Goal: Task Accomplishment & Management: Use online tool/utility

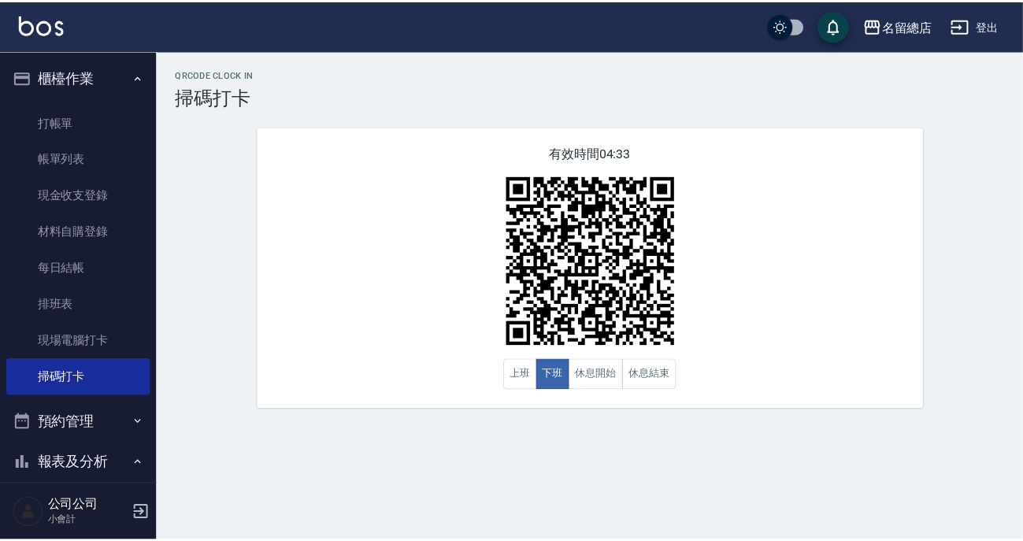
scroll to position [286, 0]
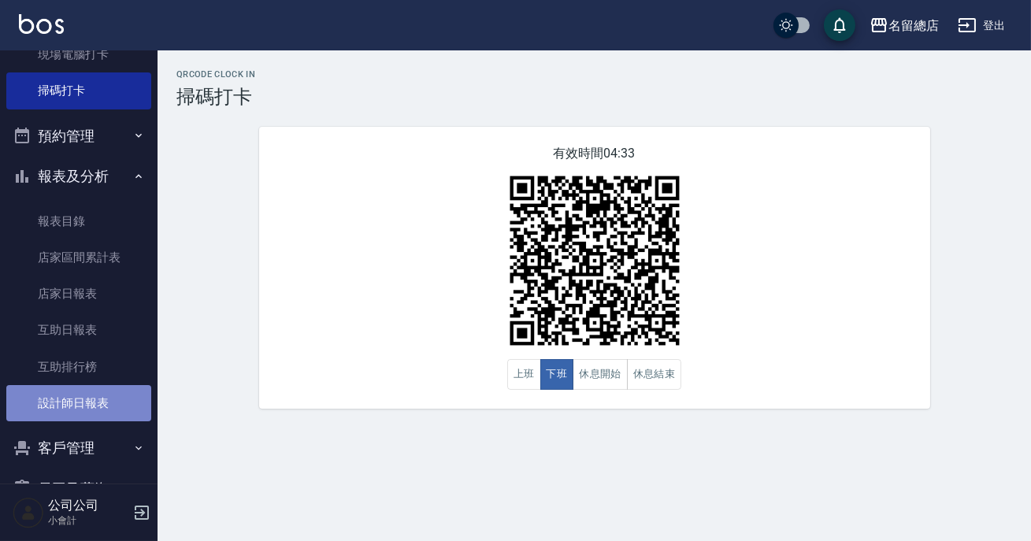
click at [89, 395] on link "設計師日報表" at bounding box center [78, 403] width 145 height 36
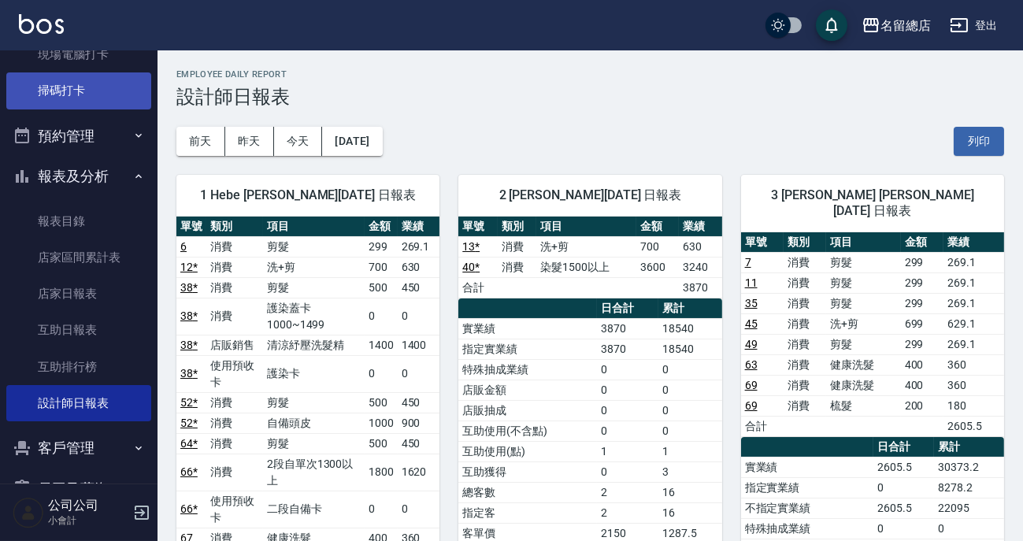
click at [128, 85] on link "掃碼打卡" at bounding box center [78, 90] width 145 height 36
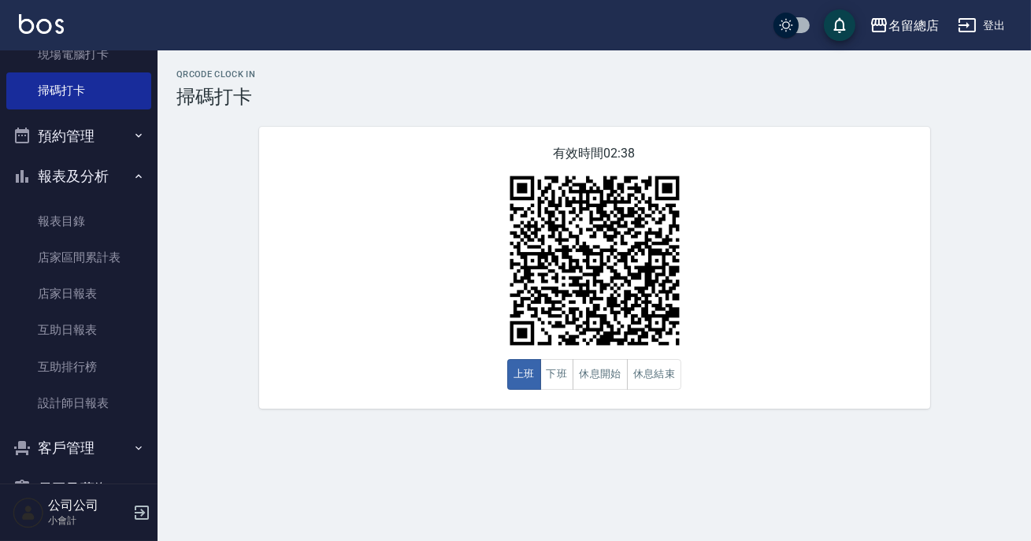
drag, startPoint x: 128, startPoint y: 85, endPoint x: 433, endPoint y: 128, distance: 308.6
click at [433, 128] on div "QRcode Clock In 掃碼打卡 有效時間 02:38 上班 下班 休息開始 休息結束" at bounding box center [595, 239] width 874 height 340
click at [72, 370] on link "互助排行榜" at bounding box center [78, 367] width 145 height 36
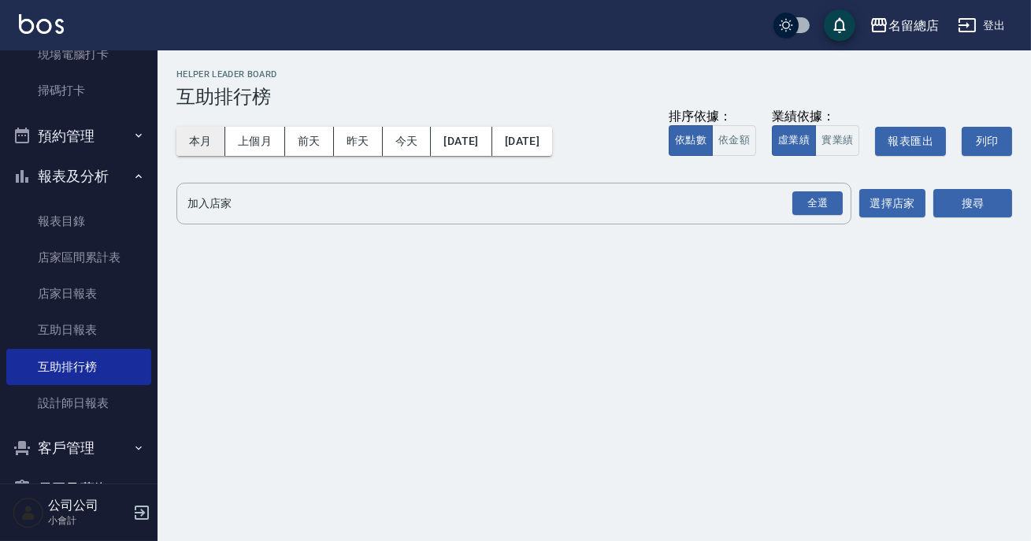
click at [198, 137] on button "本月" at bounding box center [200, 141] width 49 height 29
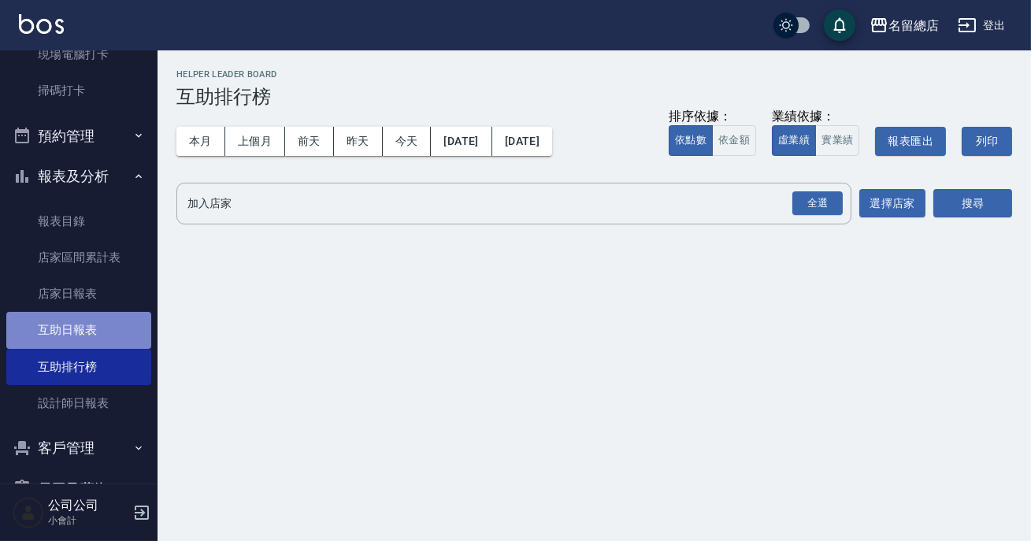
click at [93, 329] on link "互助日報表" at bounding box center [78, 330] width 145 height 36
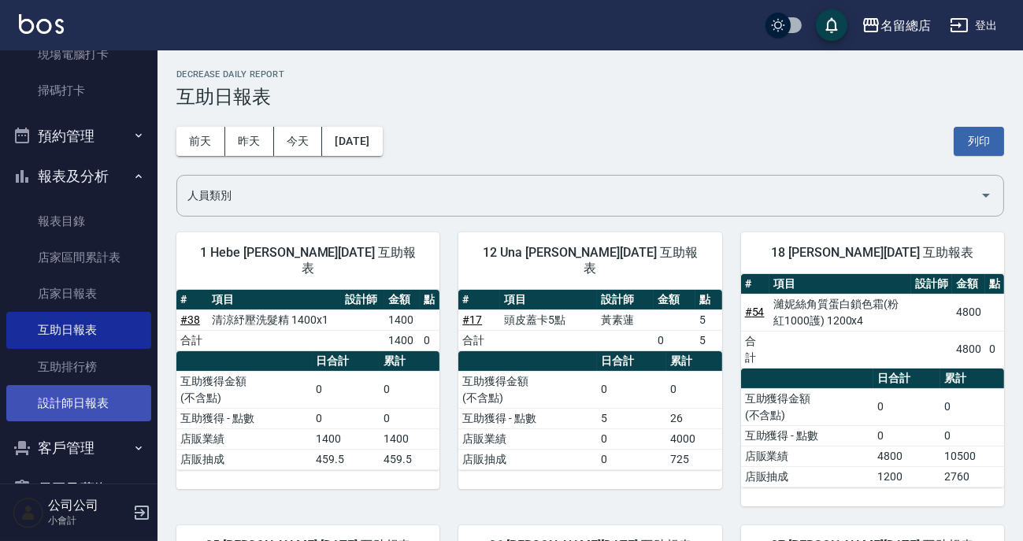
click at [101, 418] on link "設計師日報表" at bounding box center [78, 403] width 145 height 36
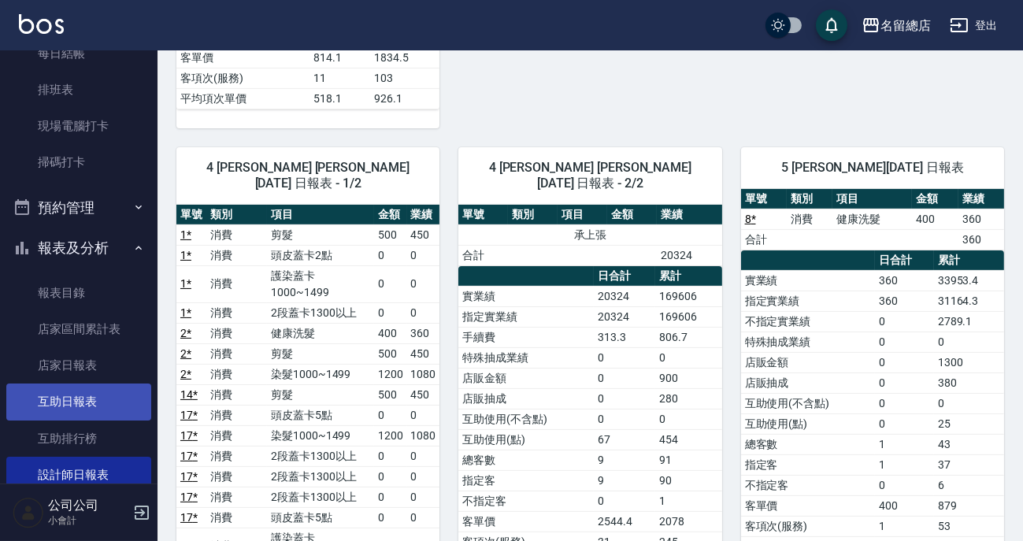
scroll to position [71, 0]
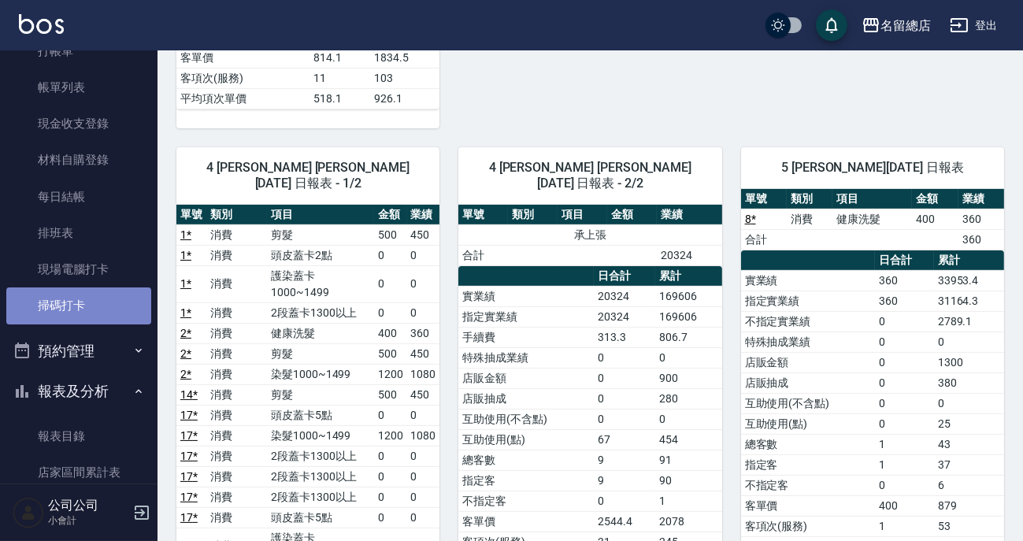
click at [114, 310] on link "掃碼打卡" at bounding box center [78, 306] width 145 height 36
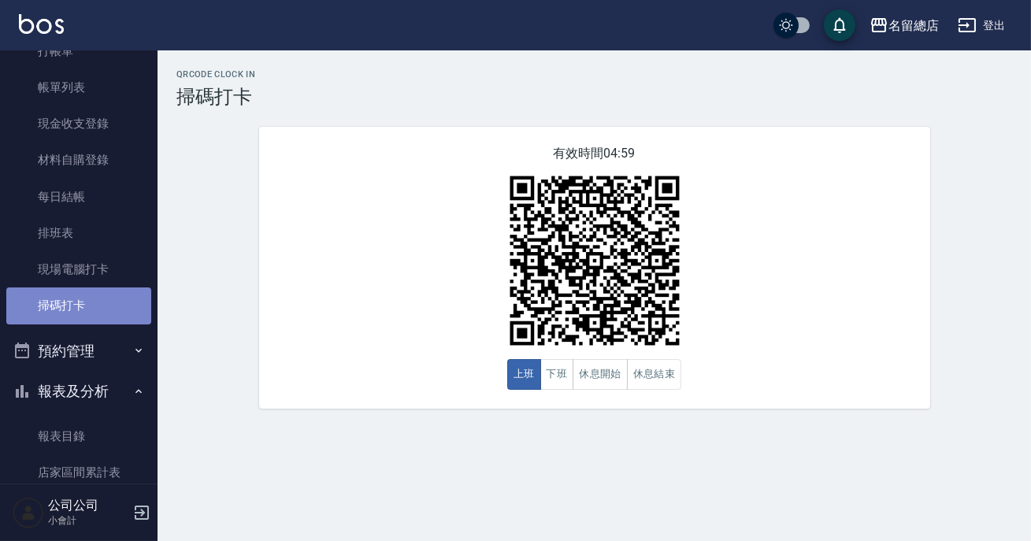
click at [114, 310] on link "掃碼打卡" at bounding box center [78, 306] width 145 height 36
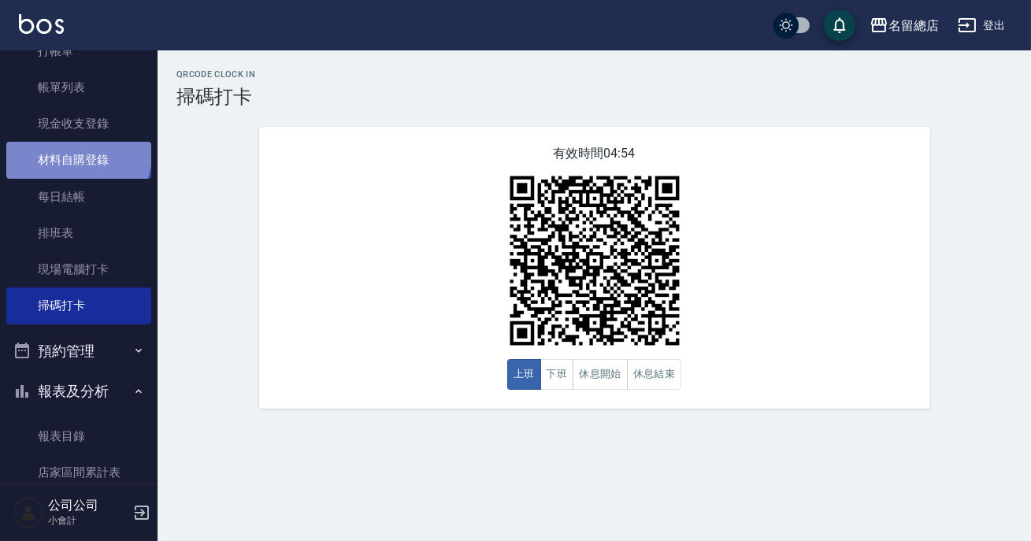
click at [76, 153] on link "材料自購登錄" at bounding box center [78, 160] width 145 height 36
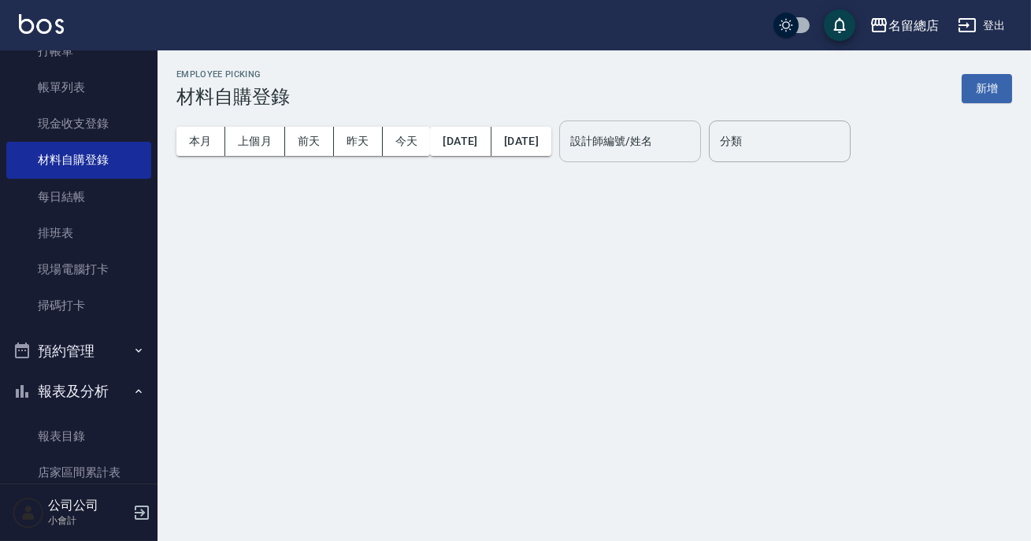
click at [694, 143] on input "設計師編號/姓名" at bounding box center [630, 142] width 128 height 28
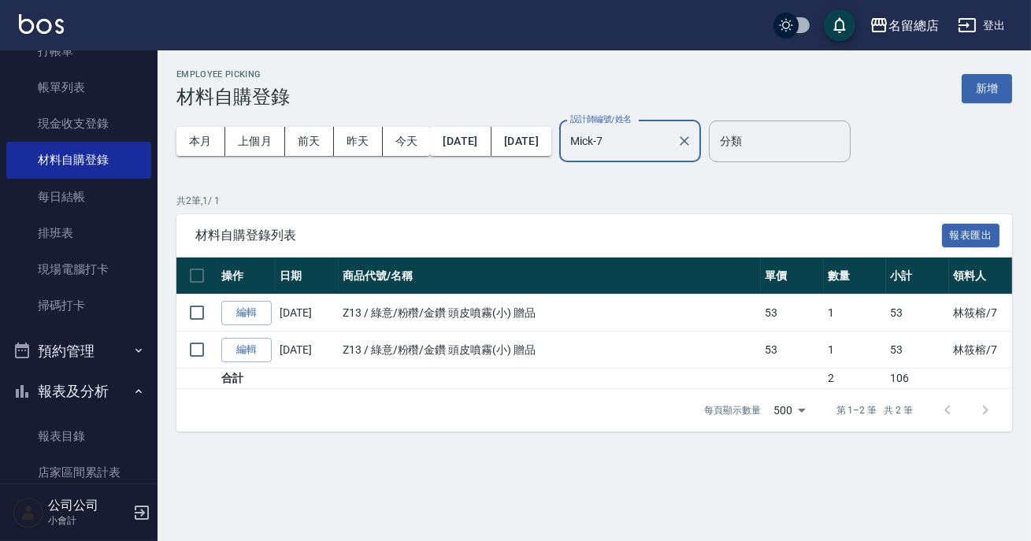
type input "Mick-7"
click at [714, 395] on div "每頁顯示數量 500 500 第 1–2 筆 共 2 筆" at bounding box center [845, 410] width 321 height 43
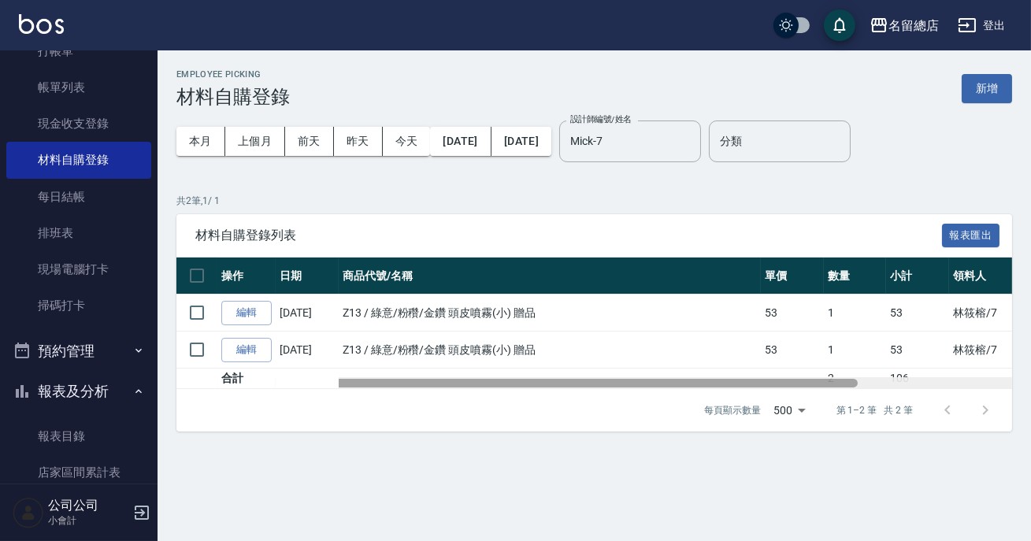
drag, startPoint x: 714, startPoint y: 383, endPoint x: 578, endPoint y: 429, distance: 143.0
click at [578, 429] on div "材料自購登錄列表 報表匯出 操作 日期 商品代號/名稱 單價 數量 小計 領料人 用途 備註 編輯 [DATE] Z13 / 綠意/粉穳/金鑽 頭皮噴霧(小)…" at bounding box center [594, 323] width 836 height 218
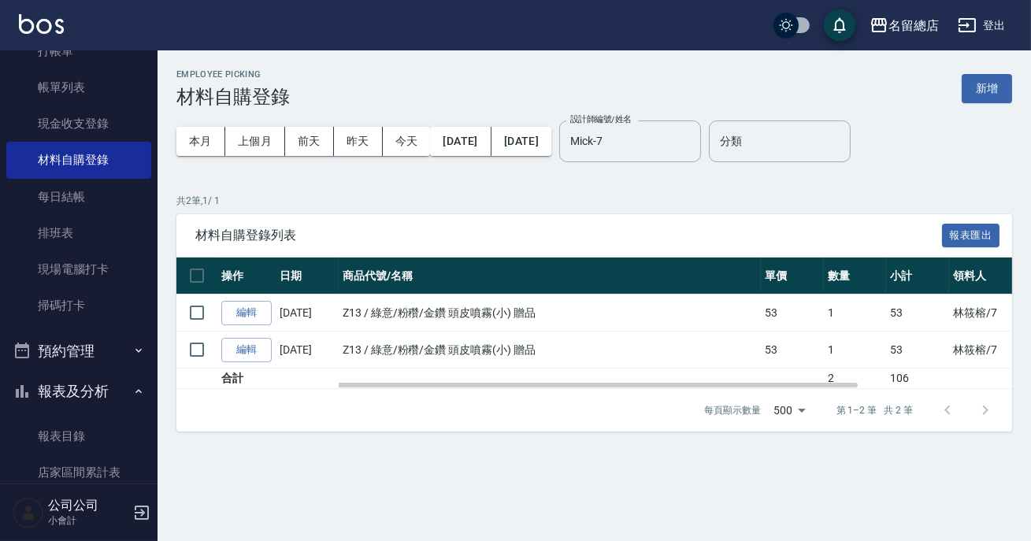
click at [449, 418] on div "每頁顯示數量 500 500 第 1–2 筆 共 2 筆" at bounding box center [594, 410] width 836 height 43
click at [701, 173] on div "本月 上個月 [DATE] [DATE] [DATE] [DATE] [DATE] 設計師編號/姓名 [PERSON_NAME]-7 設計師編號/姓名" at bounding box center [438, 141] width 525 height 67
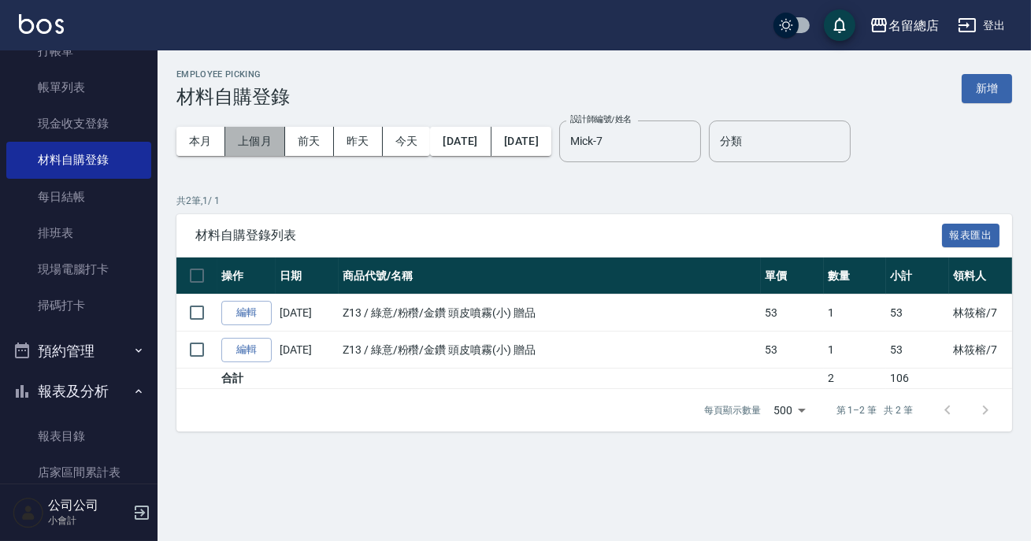
click at [268, 151] on button "上個月" at bounding box center [255, 141] width 60 height 29
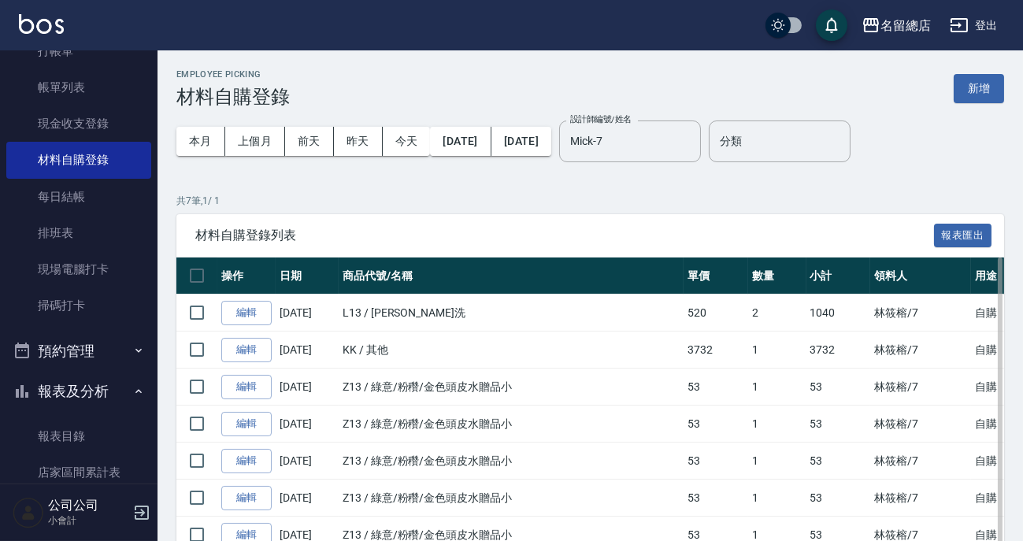
scroll to position [94, 0]
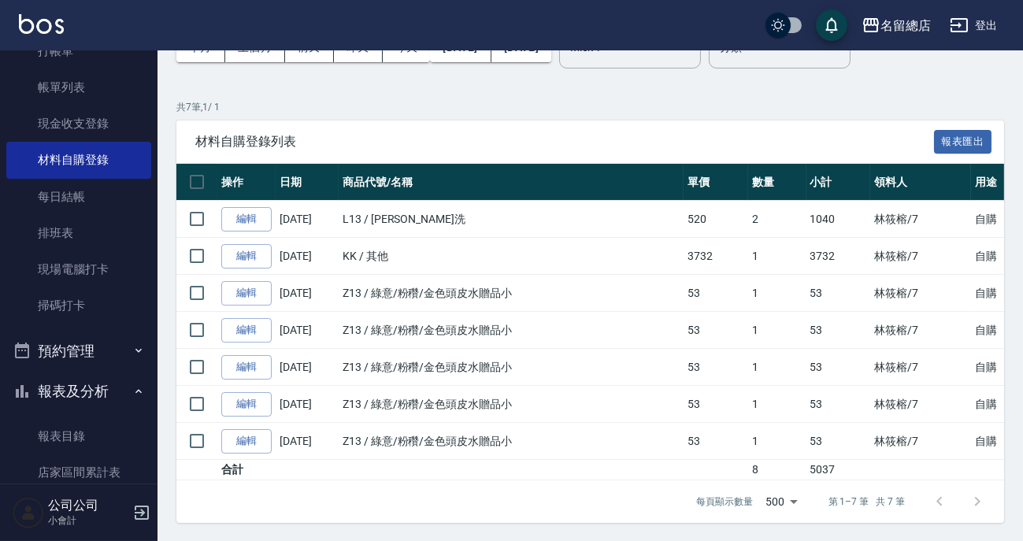
click at [977, 496] on div at bounding box center [959, 502] width 76 height 38
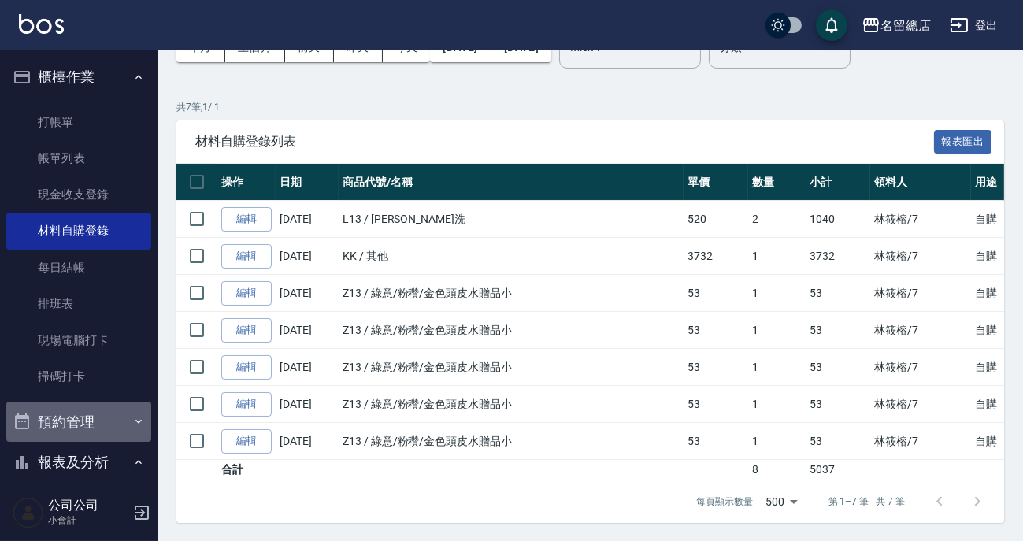
click at [87, 425] on button "預約管理" at bounding box center [78, 422] width 145 height 41
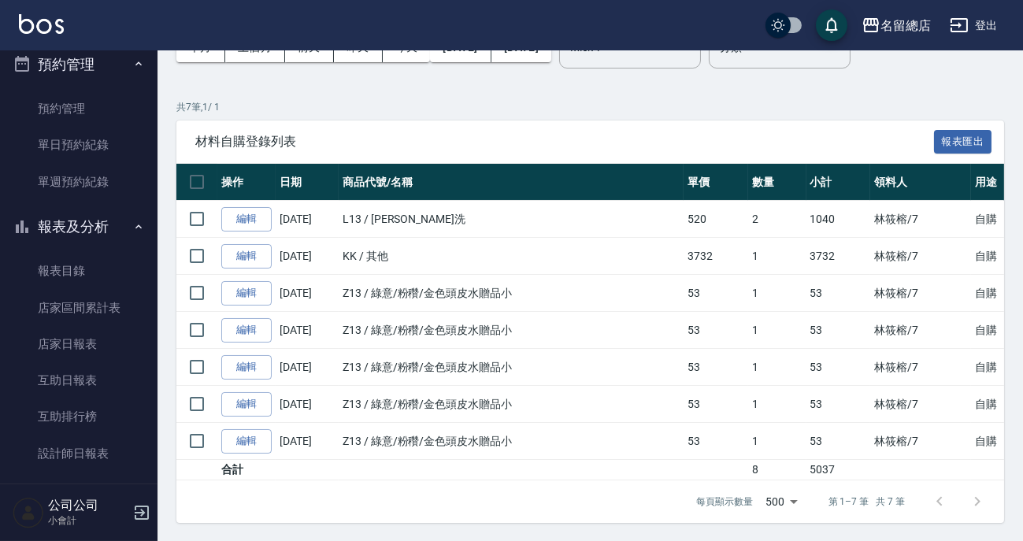
scroll to position [429, 0]
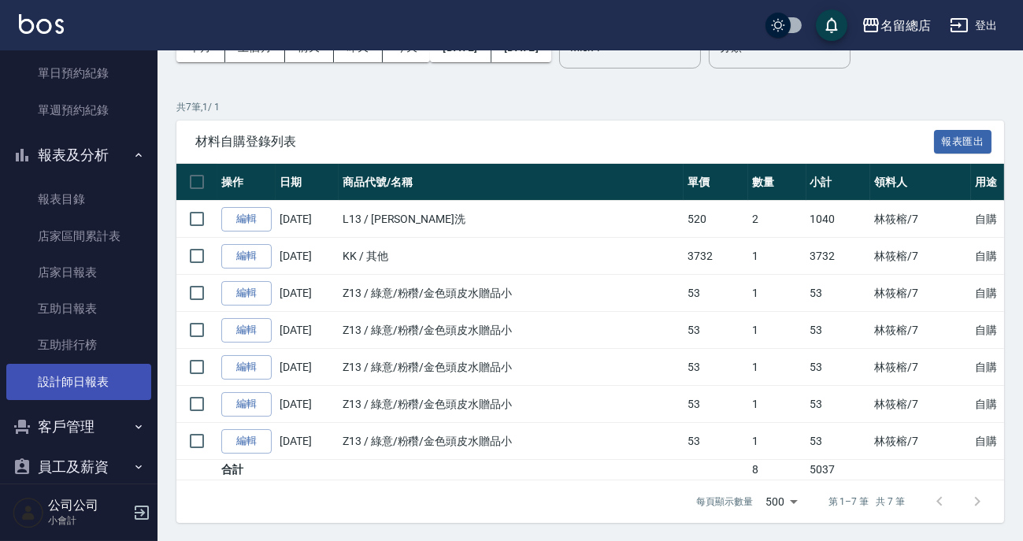
click at [83, 380] on link "設計師日報表" at bounding box center [78, 382] width 145 height 36
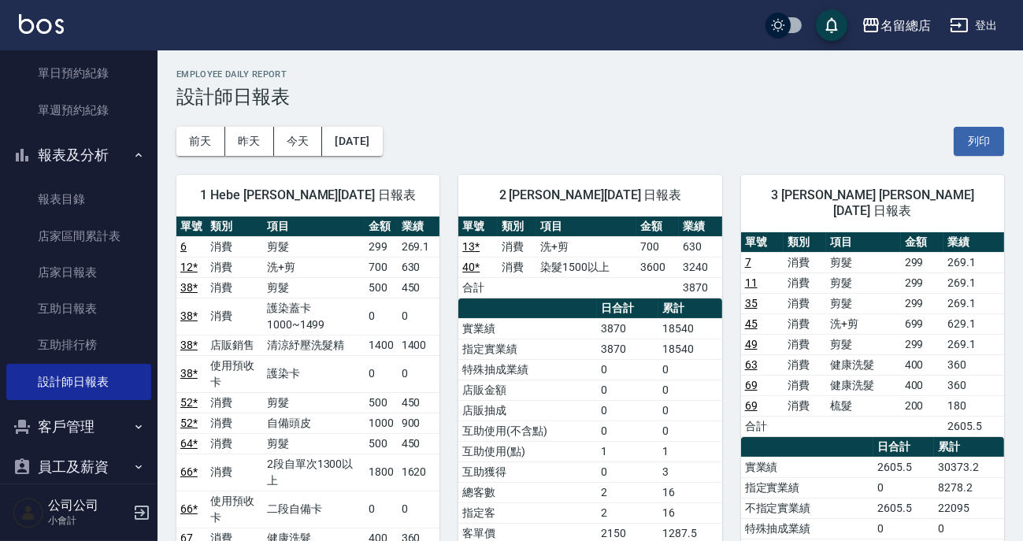
click at [595, 272] on td "染髮1500以上" at bounding box center [586, 267] width 100 height 20
click at [567, 272] on td "染髮1500以上" at bounding box center [586, 267] width 100 height 20
click at [548, 277] on td "a dense table" at bounding box center [586, 287] width 100 height 20
click at [551, 276] on td "染髮1500以上" at bounding box center [586, 267] width 100 height 20
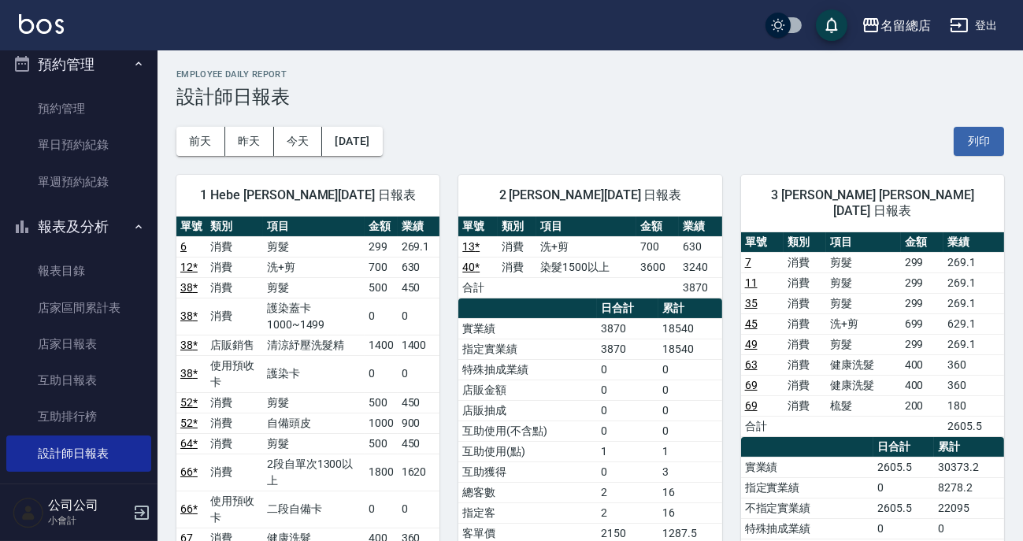
scroll to position [286, 0]
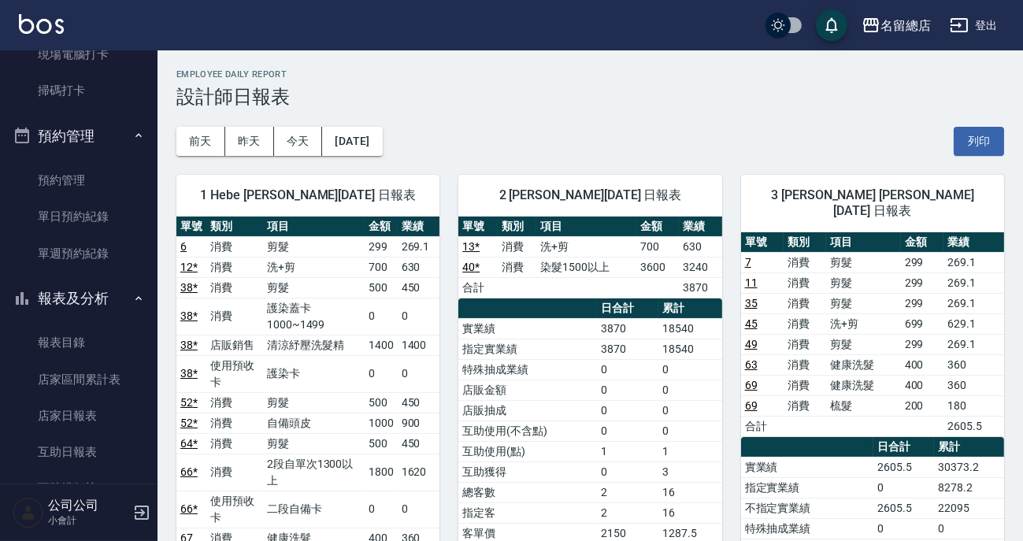
click at [788, 252] on td "消費" at bounding box center [805, 262] width 43 height 20
click at [798, 252] on td "消費" at bounding box center [805, 262] width 43 height 20
click at [792, 254] on td "消費" at bounding box center [805, 262] width 43 height 20
click at [804, 252] on td "消費" at bounding box center [805, 262] width 43 height 20
click at [789, 252] on td "消費" at bounding box center [805, 262] width 43 height 20
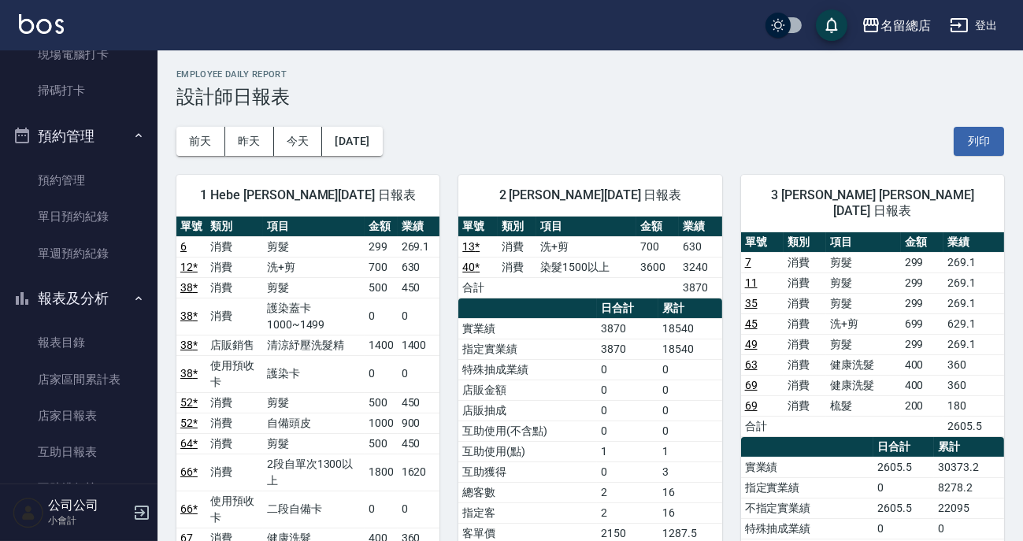
click at [796, 252] on td "消費" at bounding box center [805, 262] width 43 height 20
drag, startPoint x: 789, startPoint y: 251, endPoint x: 811, endPoint y: 255, distance: 23.3
click at [810, 254] on td "消費" at bounding box center [805, 262] width 43 height 20
click at [818, 273] on td "消費" at bounding box center [805, 283] width 43 height 20
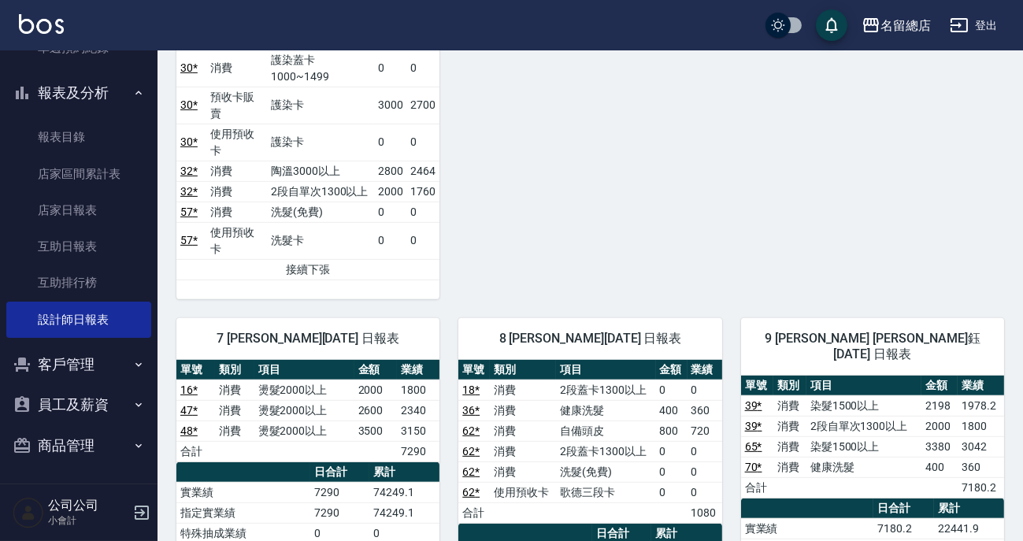
scroll to position [1576, 0]
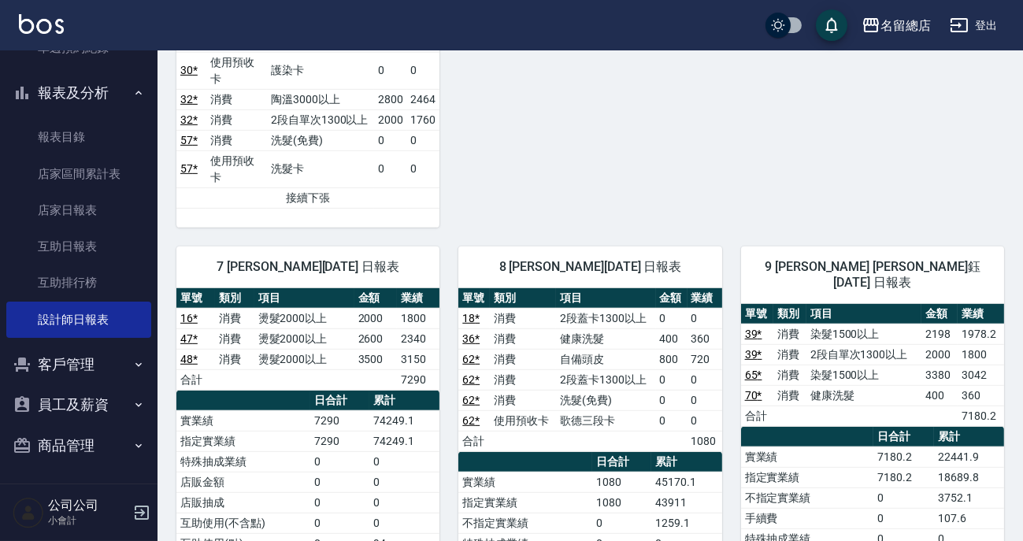
click at [107, 102] on button "報表及分析" at bounding box center [78, 92] width 145 height 41
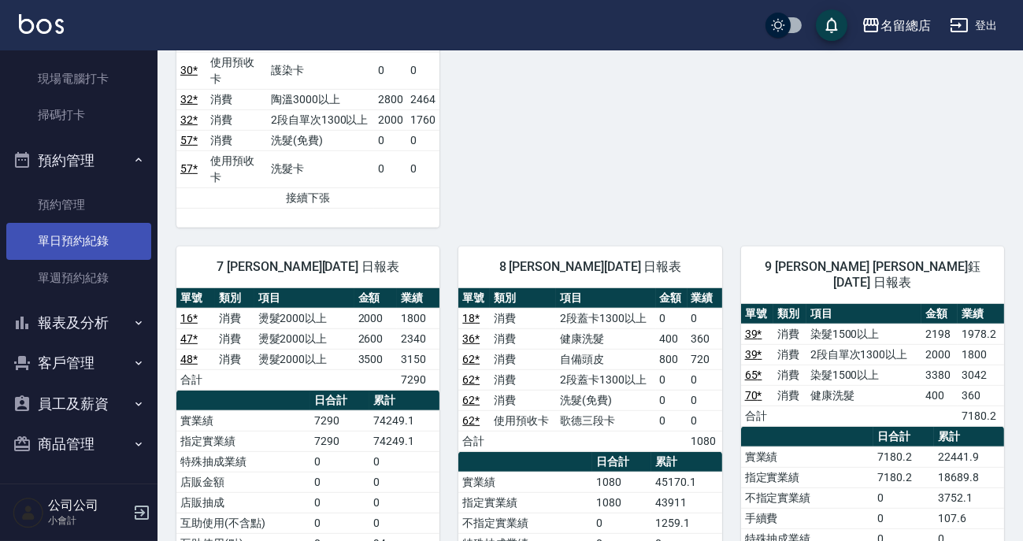
scroll to position [261, 0]
click at [94, 160] on button "預約管理" at bounding box center [78, 161] width 145 height 41
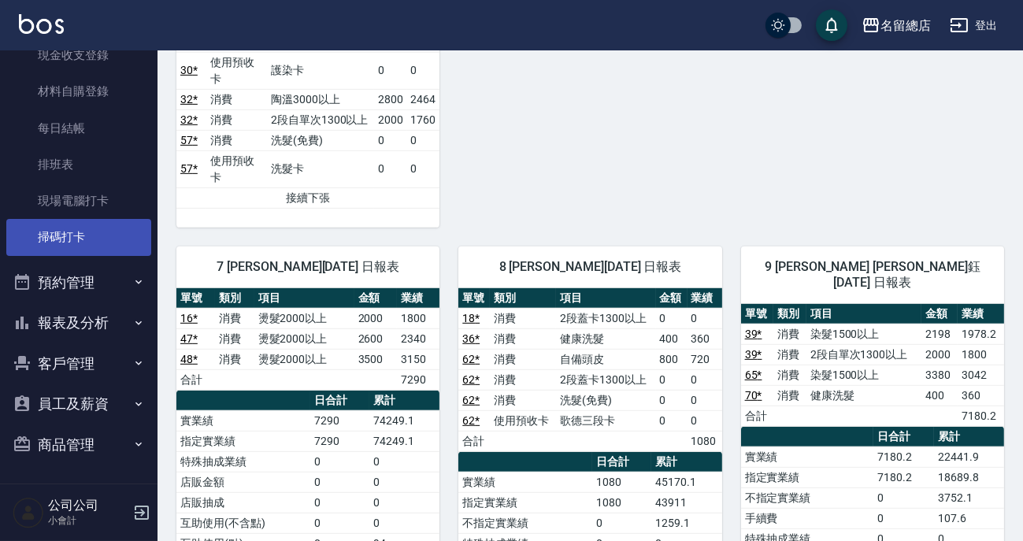
scroll to position [139, 0]
click at [110, 251] on link "掃碼打卡" at bounding box center [78, 237] width 145 height 36
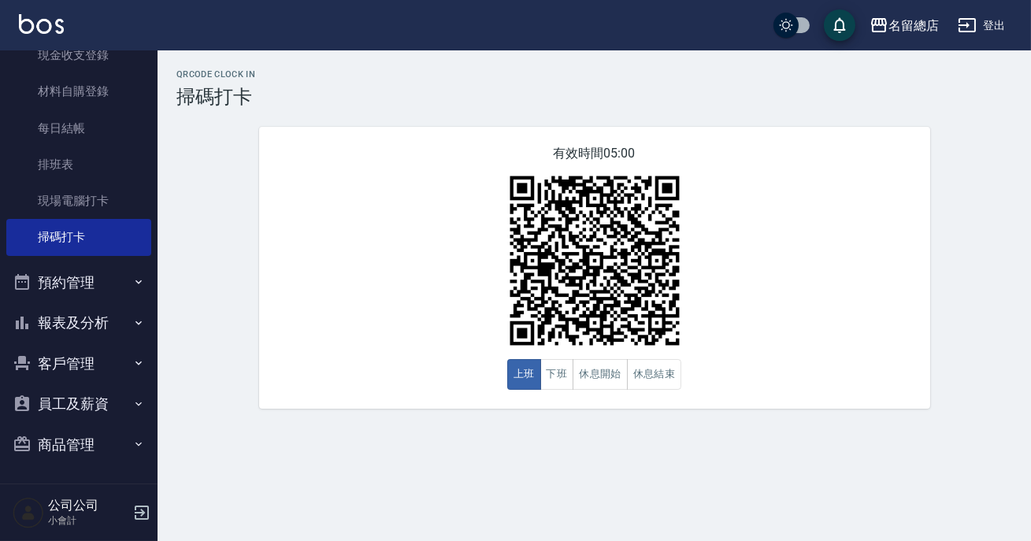
click at [432, 199] on div "有效時間 05:00 上班 下班 休息開始 休息結束" at bounding box center [594, 268] width 671 height 282
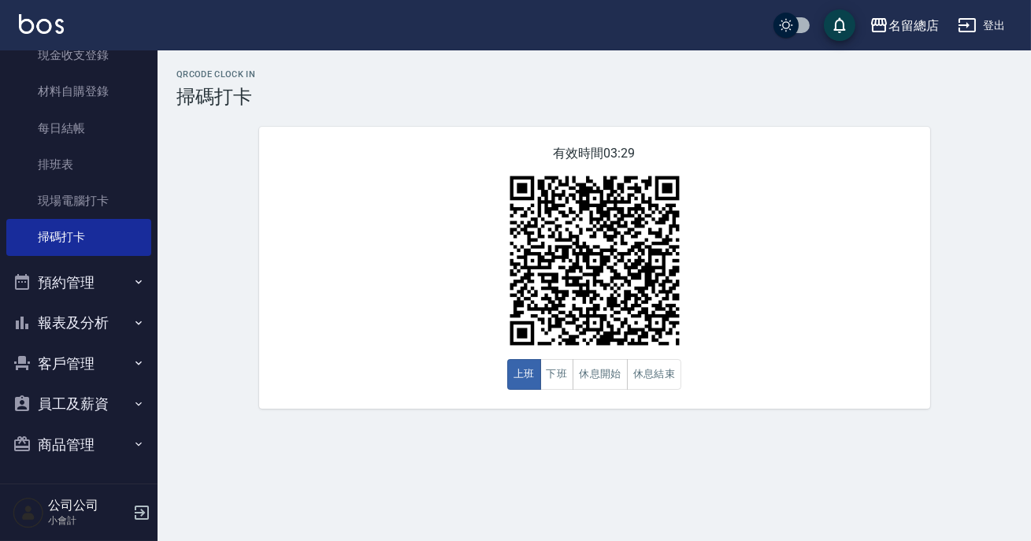
click at [223, 155] on div "QRcode Clock In 掃碼打卡 有效時間 03:29 上班 下班 休息開始 休息結束" at bounding box center [595, 239] width 874 height 340
click at [232, 173] on div "QRcode Clock In 掃碼打卡 有效時間 03:29 上班 下班 休息開始 休息結束" at bounding box center [595, 239] width 874 height 340
click at [573, 373] on button "休息開始" at bounding box center [600, 374] width 55 height 31
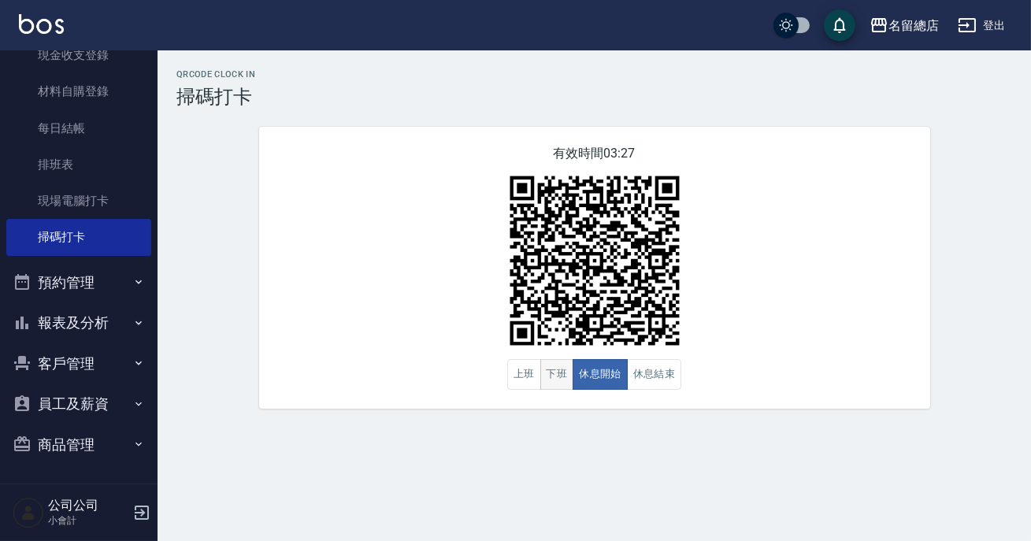
click at [529, 347] on img at bounding box center [594, 260] width 197 height 197
click at [551, 374] on button "下班" at bounding box center [557, 374] width 34 height 31
